Goal: Task Accomplishment & Management: Manage account settings

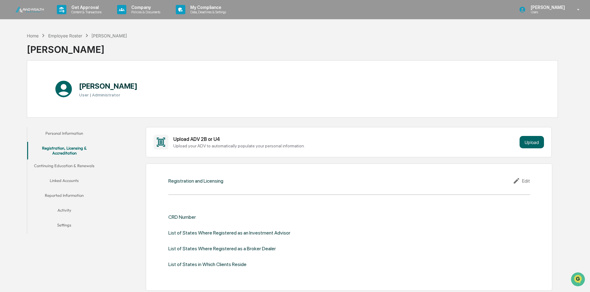
click at [74, 165] on button "Continuing Education & Renewals" at bounding box center [64, 166] width 74 height 15
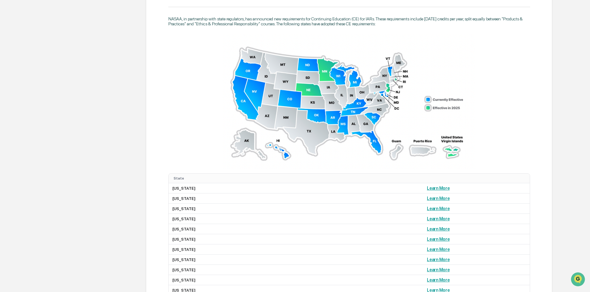
scroll to position [402, 0]
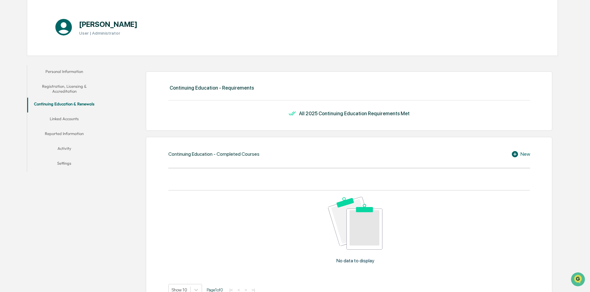
click at [63, 121] on button "Linked Accounts" at bounding box center [64, 119] width 74 height 15
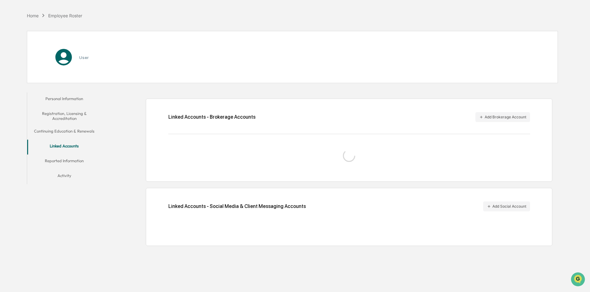
scroll to position [29, 0]
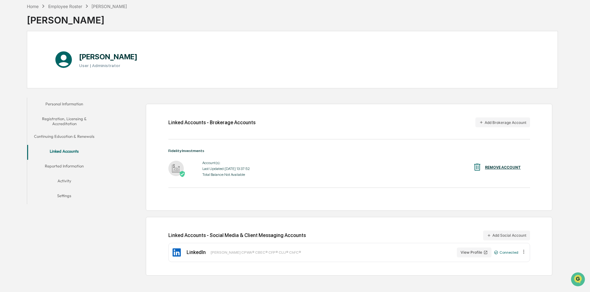
click at [216, 166] on div "Account(s): Last Updated: 2025-10-09 13:37:52 Total Balance: Not Available" at bounding box center [226, 168] width 48 height 19
click at [176, 169] on img at bounding box center [175, 168] width 15 height 15
click at [60, 166] on button "Reported Information" at bounding box center [64, 167] width 74 height 15
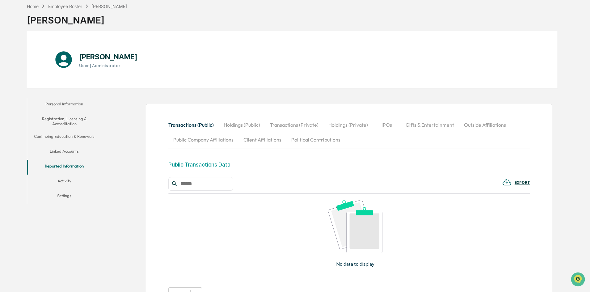
click at [64, 179] on button "Activity" at bounding box center [64, 182] width 74 height 15
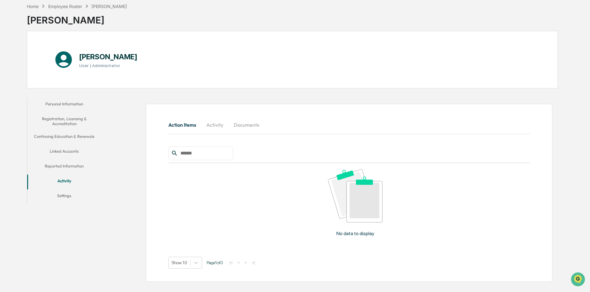
click at [66, 193] on button "Settings" at bounding box center [64, 196] width 74 height 15
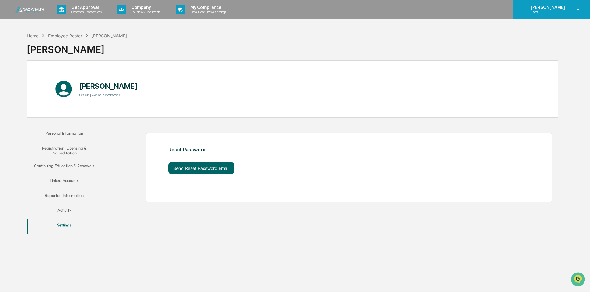
click at [549, 8] on p "[PERSON_NAME]" at bounding box center [547, 7] width 42 height 5
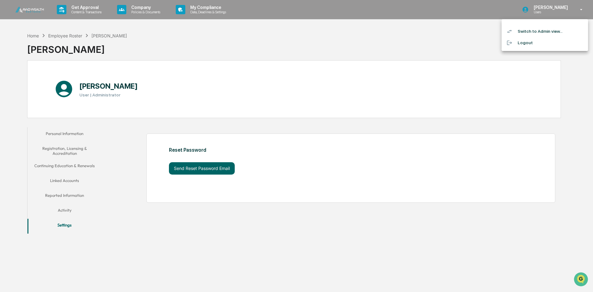
click at [543, 31] on li "Switch to Admin view..." at bounding box center [545, 31] width 87 height 11
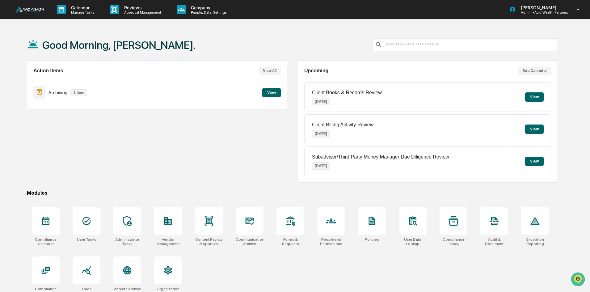
click at [274, 95] on button "View" at bounding box center [271, 92] width 19 height 9
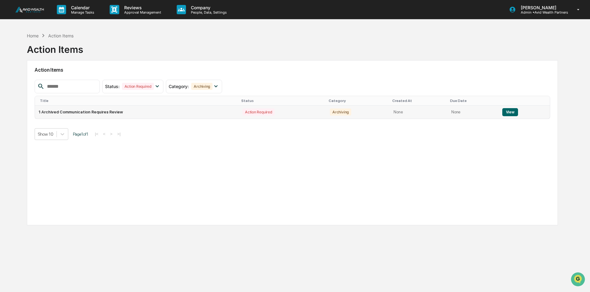
click at [243, 112] on div "Action Required" at bounding box center [259, 111] width 32 height 7
click at [504, 111] on button "View" at bounding box center [511, 112] width 16 height 8
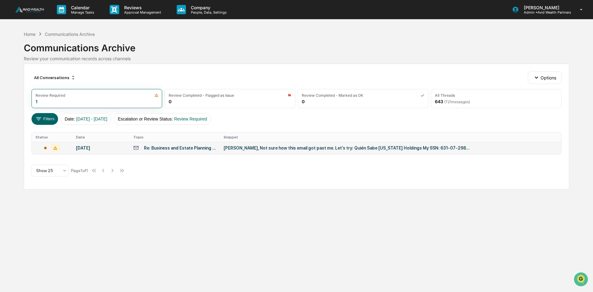
click at [194, 146] on div "Re: Business and Estate Planning Matters" at bounding box center [180, 148] width 72 height 5
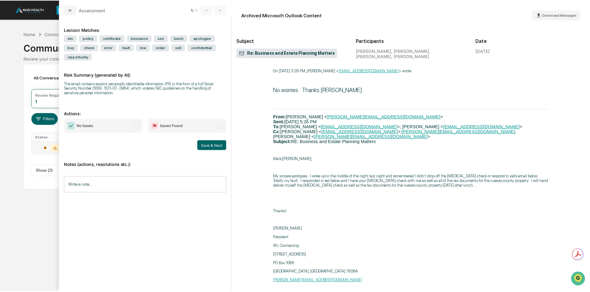
scroll to position [1638, 0]
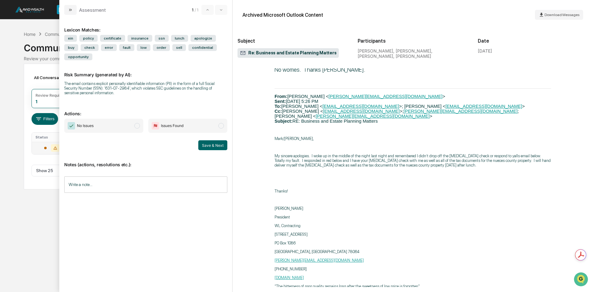
click at [82, 123] on span "No Issues" at bounding box center [85, 126] width 17 height 6
click at [217, 140] on button "Save & Next" at bounding box center [212, 145] width 29 height 10
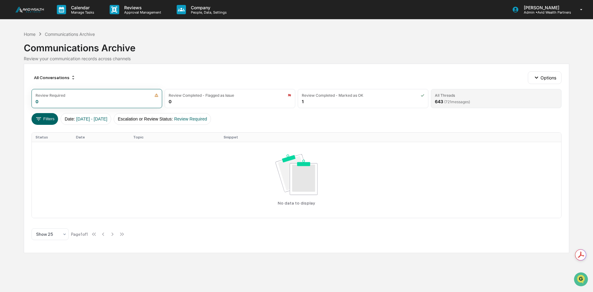
click at [457, 100] on span "( 721 messages)" at bounding box center [457, 102] width 26 height 5
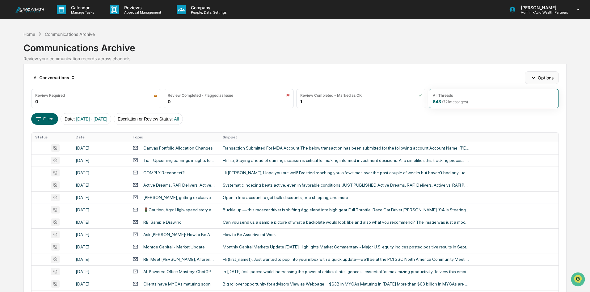
click at [533, 78] on icon "button" at bounding box center [533, 78] width 3 height 2
click at [537, 100] on div "Risk Flagging Rules" at bounding box center [543, 102] width 72 height 10
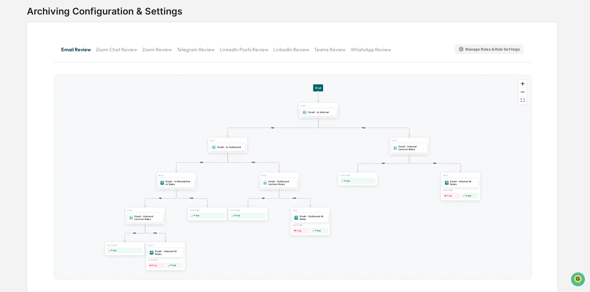
scroll to position [42, 0]
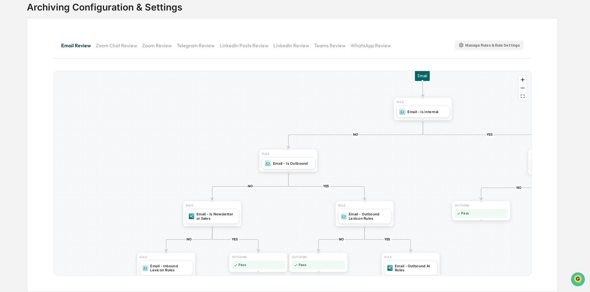
click at [509, 47] on div "Manage Rules & Rule Settings" at bounding box center [490, 45] width 62 height 6
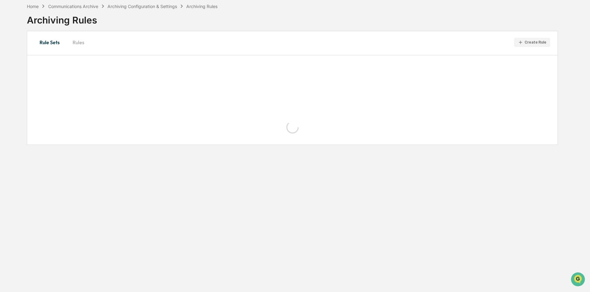
scroll to position [42, 0]
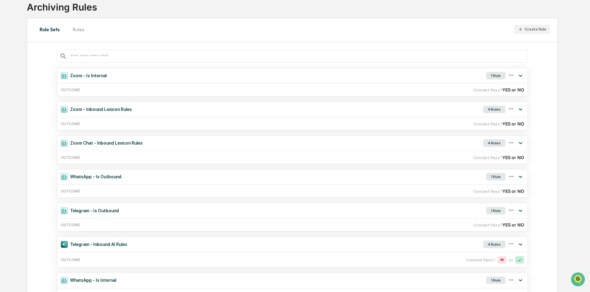
click at [71, 5] on div "Archiving Rules" at bounding box center [122, 5] width 191 height 16
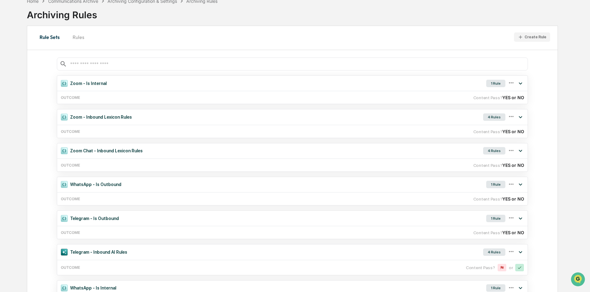
scroll to position [0, 0]
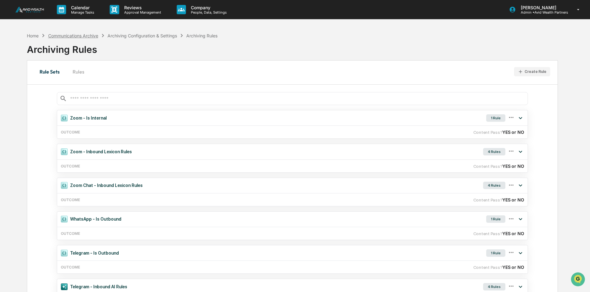
click at [81, 35] on div "Communications Archive" at bounding box center [73, 35] width 50 height 5
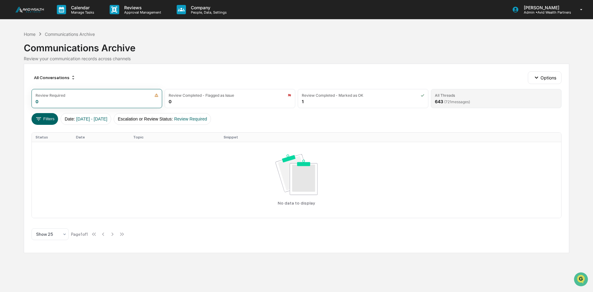
click at [461, 102] on span "( 721 messages)" at bounding box center [457, 102] width 26 height 5
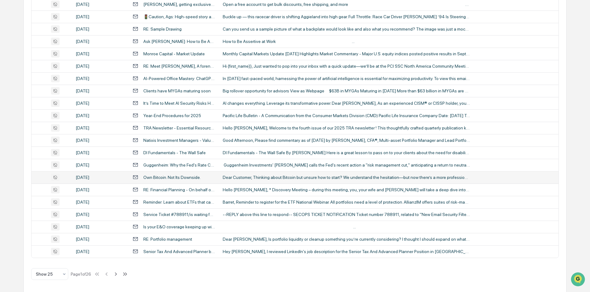
scroll to position [194, 0]
click at [118, 273] on icon at bounding box center [115, 273] width 7 height 7
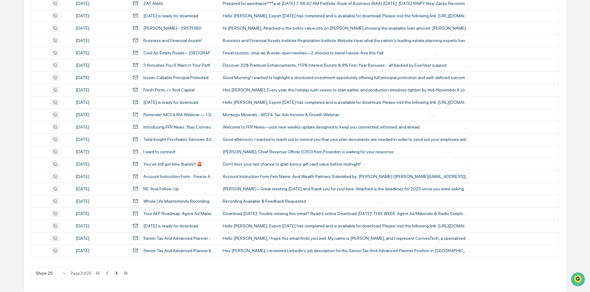
click at [118, 274] on icon at bounding box center [117, 272] width 2 height 3
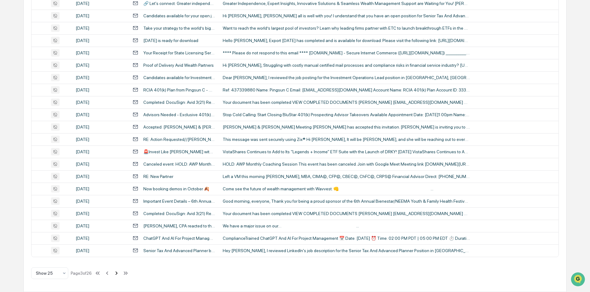
click at [117, 274] on icon at bounding box center [116, 273] width 7 height 7
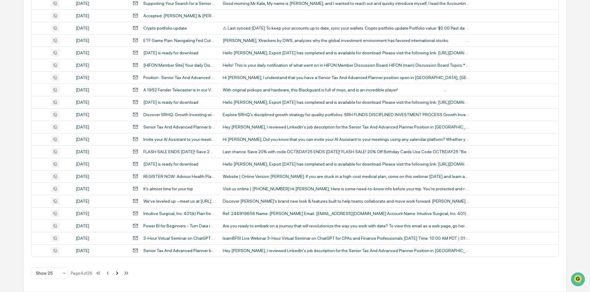
click at [117, 274] on icon at bounding box center [117, 273] width 7 height 7
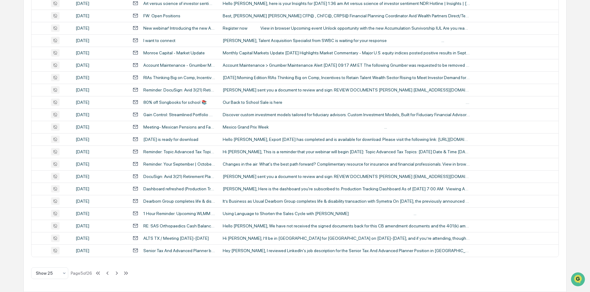
click at [117, 274] on icon at bounding box center [116, 273] width 7 height 7
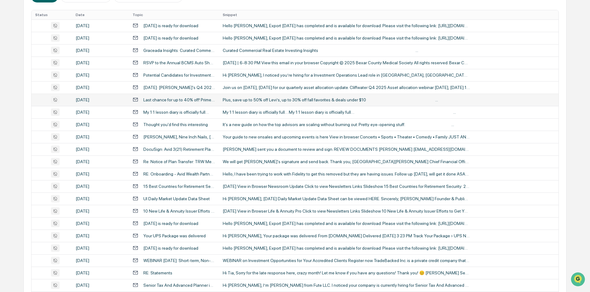
scroll to position [0, 0]
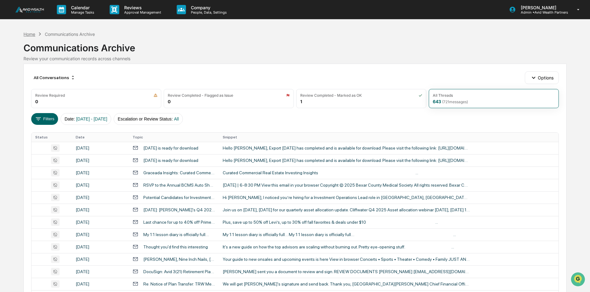
click at [28, 33] on div "Home" at bounding box center [29, 34] width 12 height 5
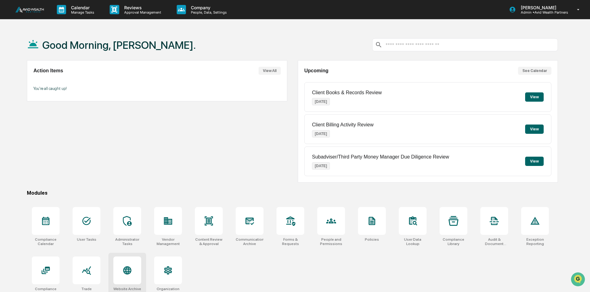
click at [130, 270] on icon at bounding box center [127, 270] width 6 height 6
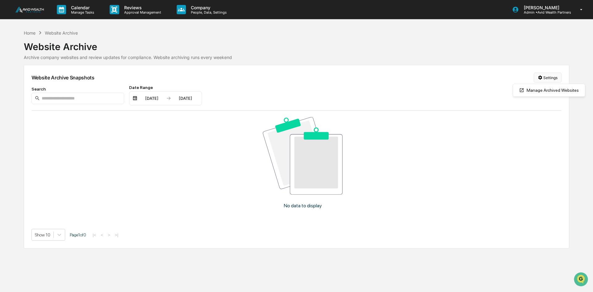
click at [545, 80] on html "Calendar Manage Tasks Reviews Approval Management Company People, Data, Setting…" at bounding box center [296, 146] width 593 height 292
click at [546, 91] on div "Manage Archived Websites" at bounding box center [550, 90] width 70 height 10
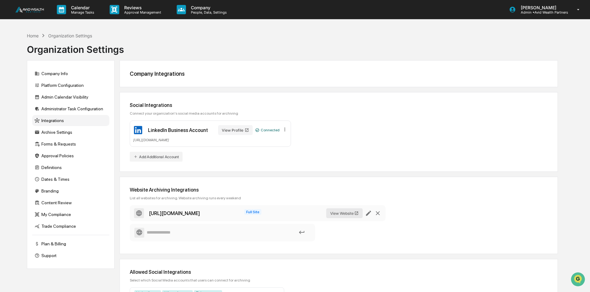
click at [344, 214] on button "View Website" at bounding box center [344, 213] width 36 height 10
